Goal: Transaction & Acquisition: Book appointment/travel/reservation

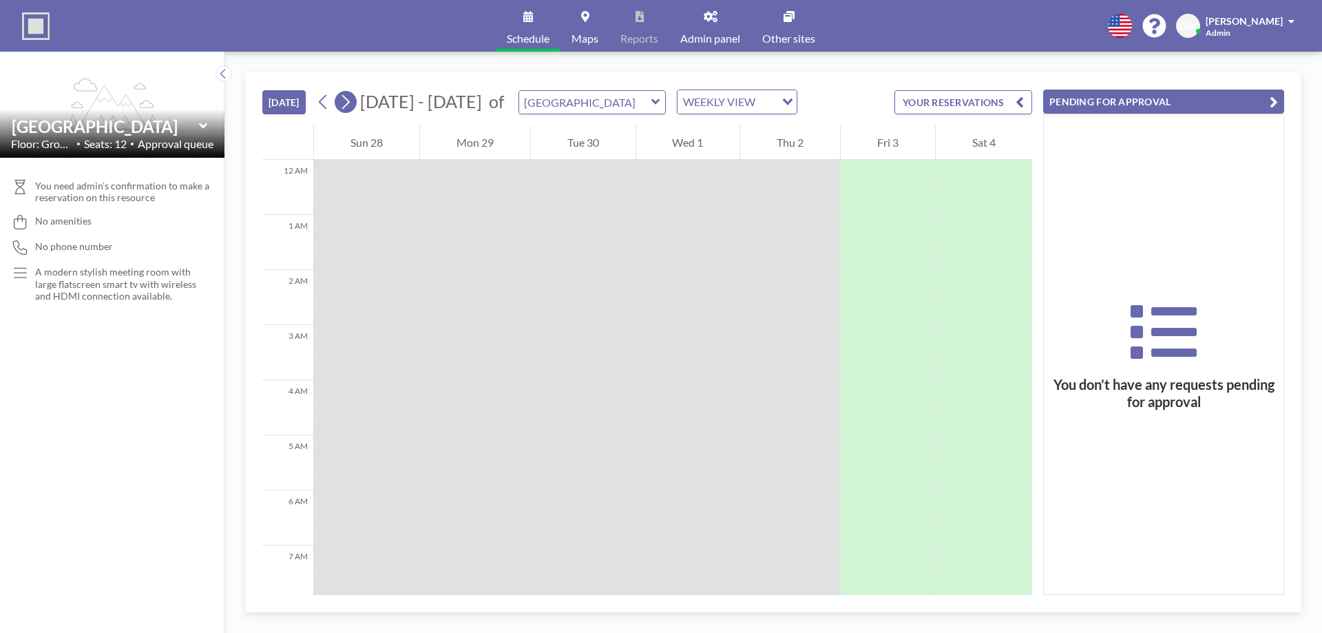
click at [355, 103] on button at bounding box center [346, 102] width 22 height 22
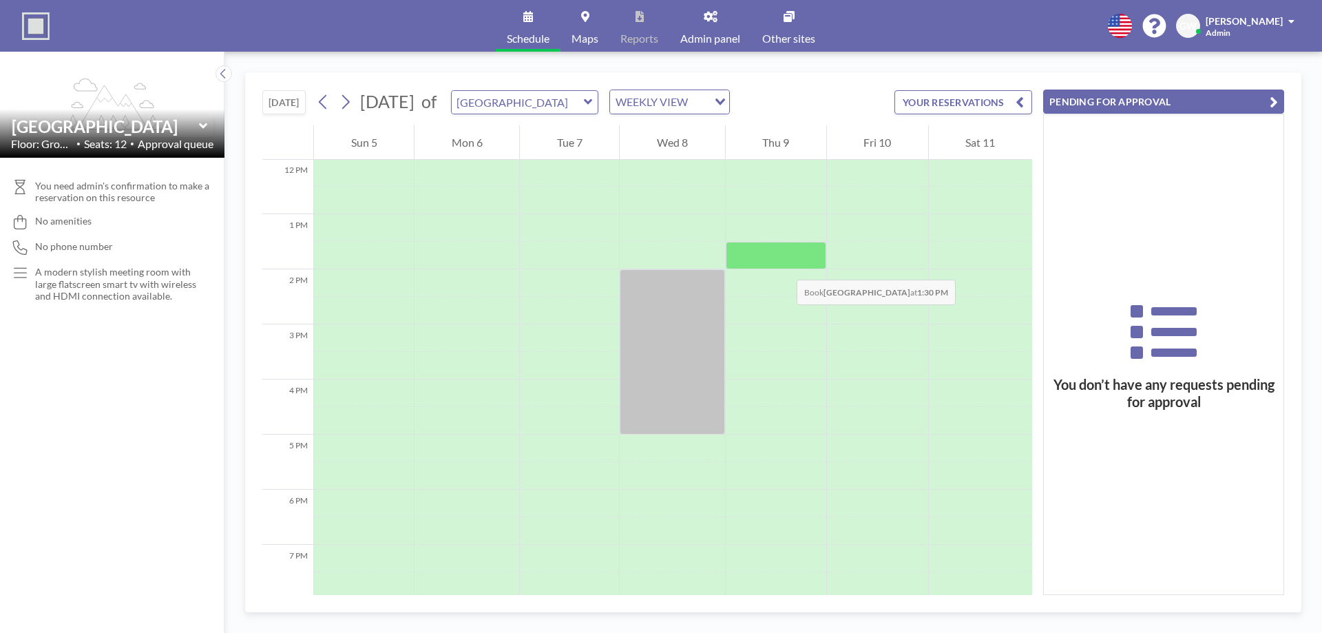
scroll to position [642, 0]
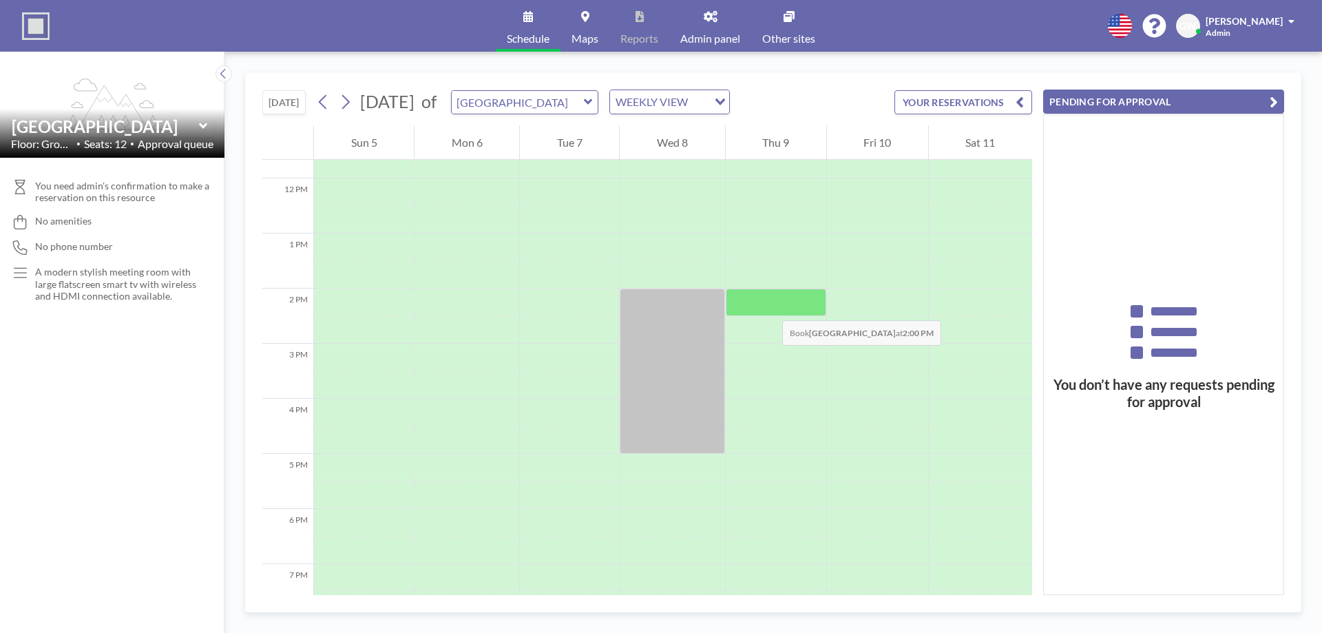
click at [768, 306] on div at bounding box center [776, 302] width 101 height 28
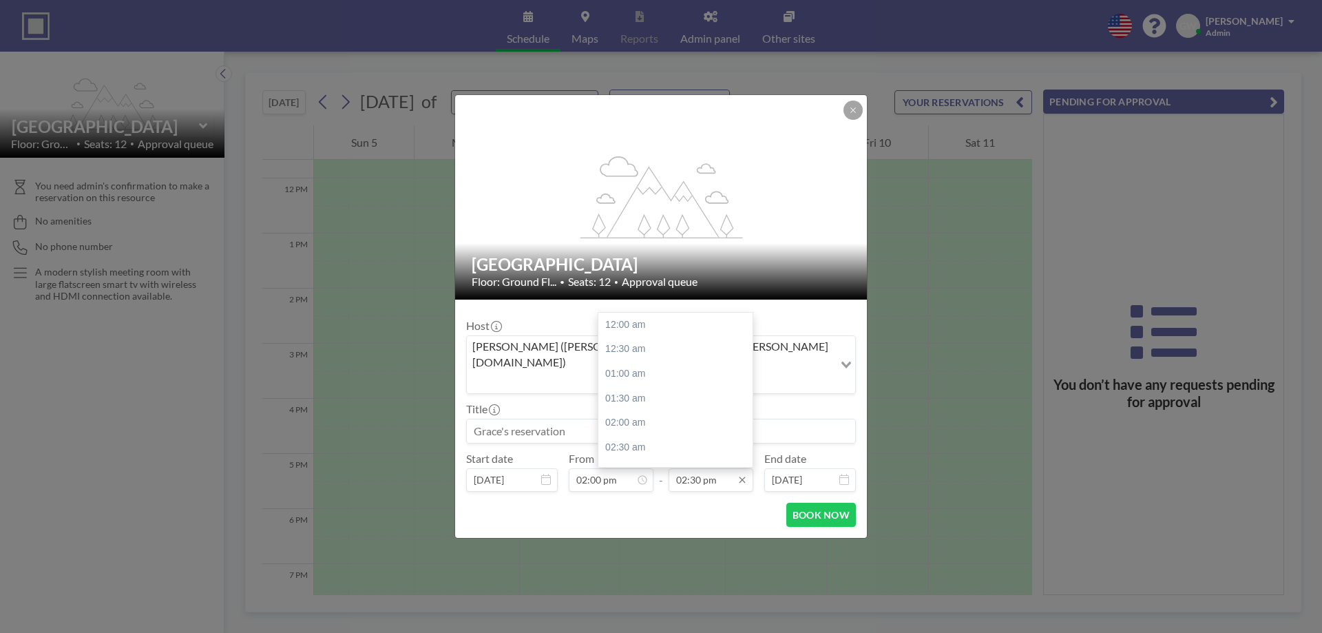
scroll to position [711, 0]
click at [719, 468] on input "02:30 pm" at bounding box center [711, 479] width 85 height 23
click at [669, 361] on div "03:30 pm" at bounding box center [678, 373] width 161 height 25
type input "03:30 pm"
click at [815, 509] on button "BOOK NOW" at bounding box center [821, 515] width 70 height 24
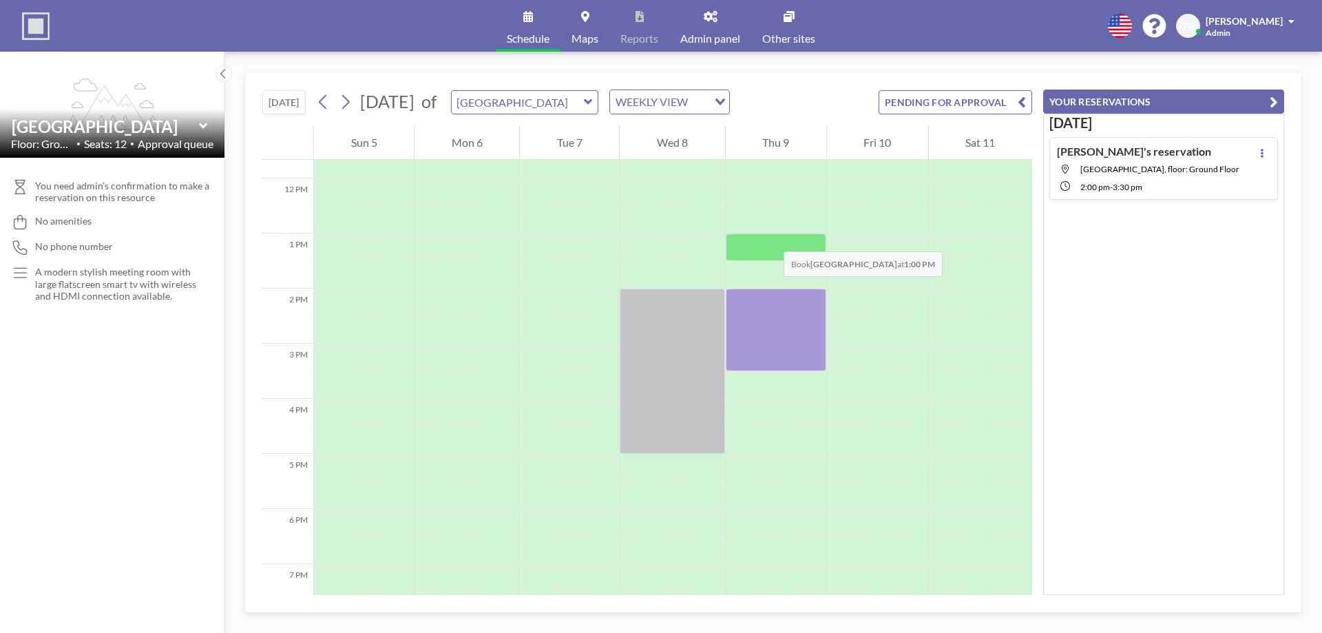
scroll to position [459, 0]
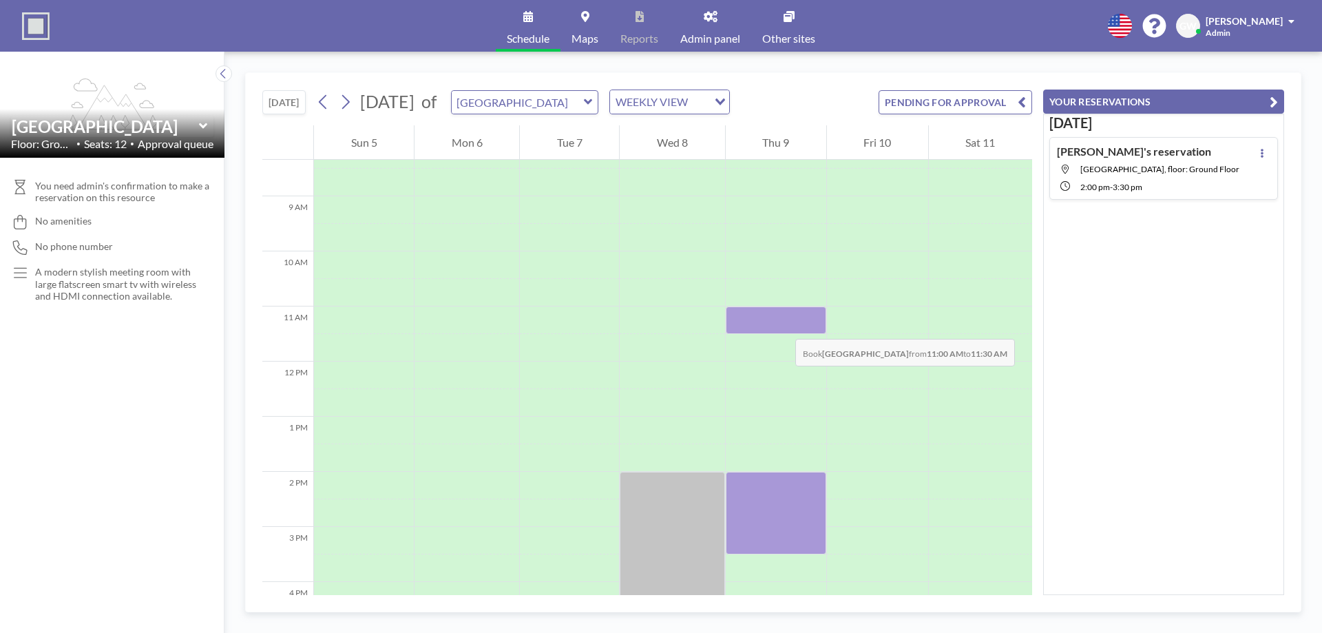
click at [781, 325] on div at bounding box center [776, 320] width 101 height 28
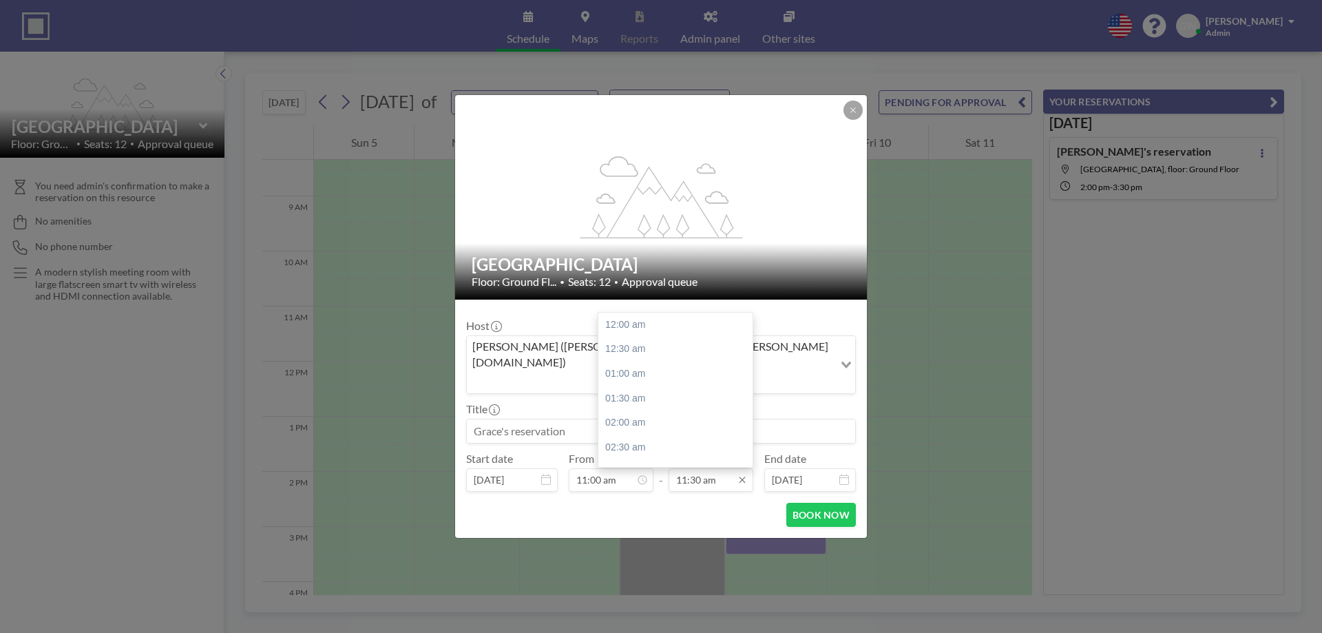
scroll to position [564, 0]
click at [722, 468] on input "11:30 am" at bounding box center [711, 479] width 85 height 23
drag, startPoint x: 637, startPoint y: 335, endPoint x: 651, endPoint y: 315, distance: 24.1
click at [638, 337] on div "12:00 pm" at bounding box center [678, 349] width 161 height 25
type input "12:00 pm"
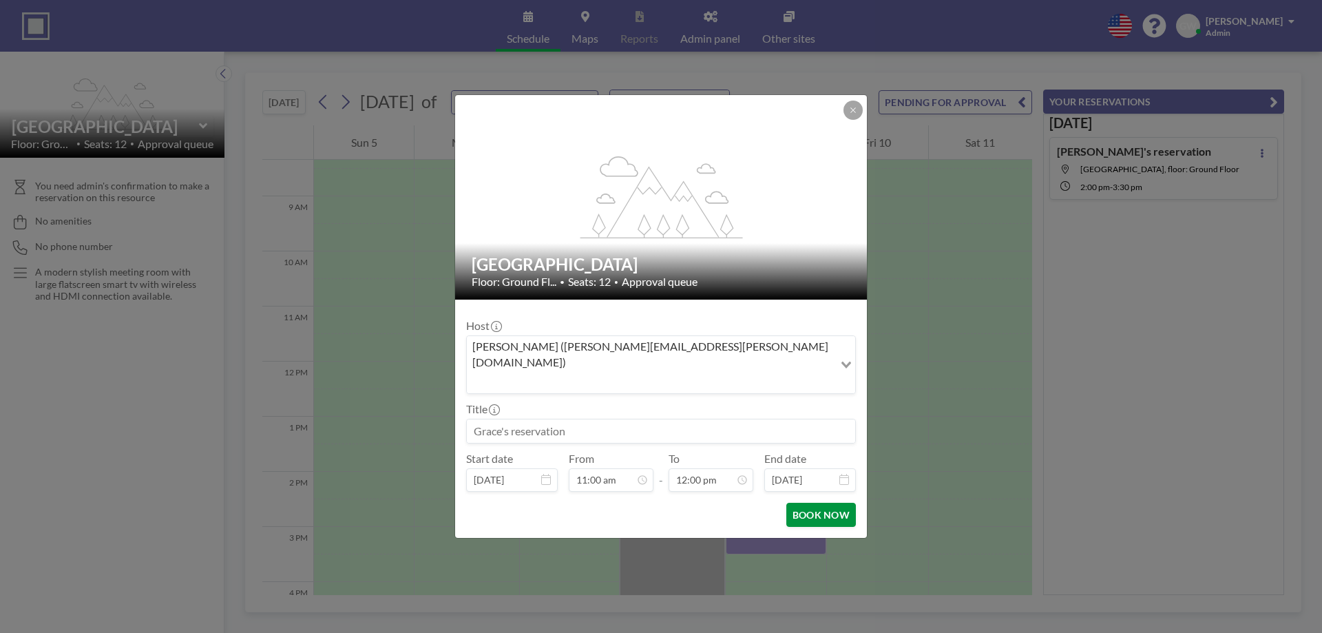
click at [825, 503] on button "BOOK NOW" at bounding box center [821, 515] width 70 height 24
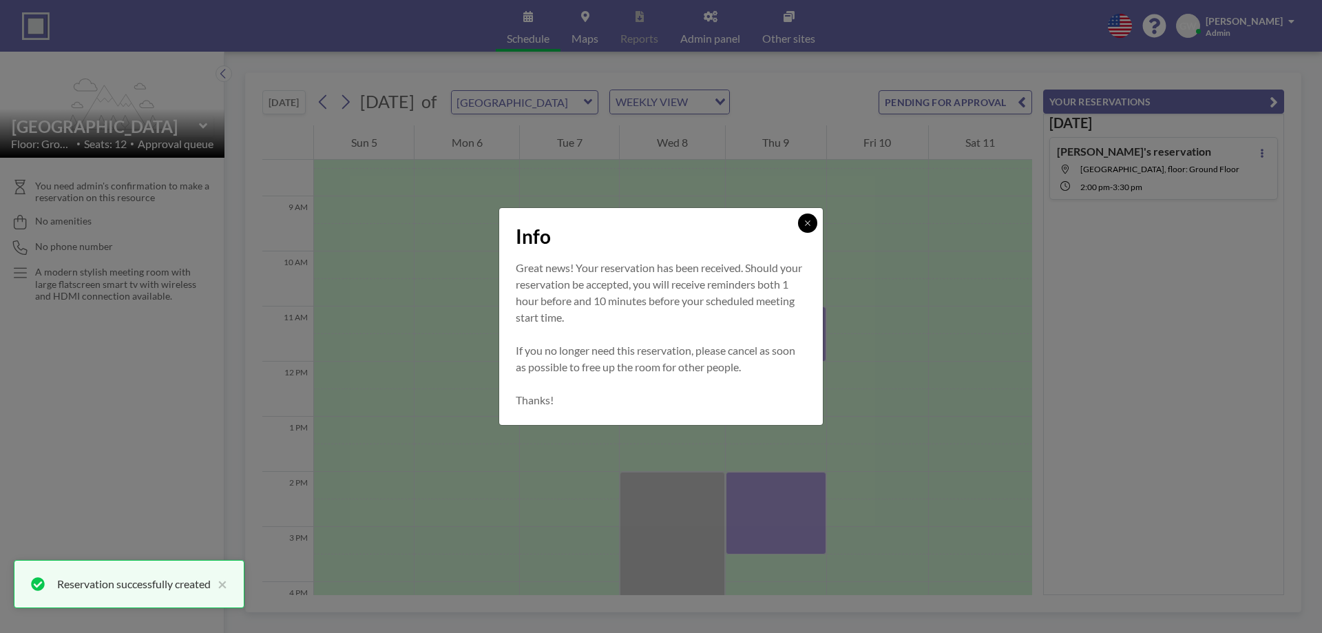
click at [809, 227] on button at bounding box center [807, 222] width 19 height 19
